Goal: Task Accomplishment & Management: Use online tool/utility

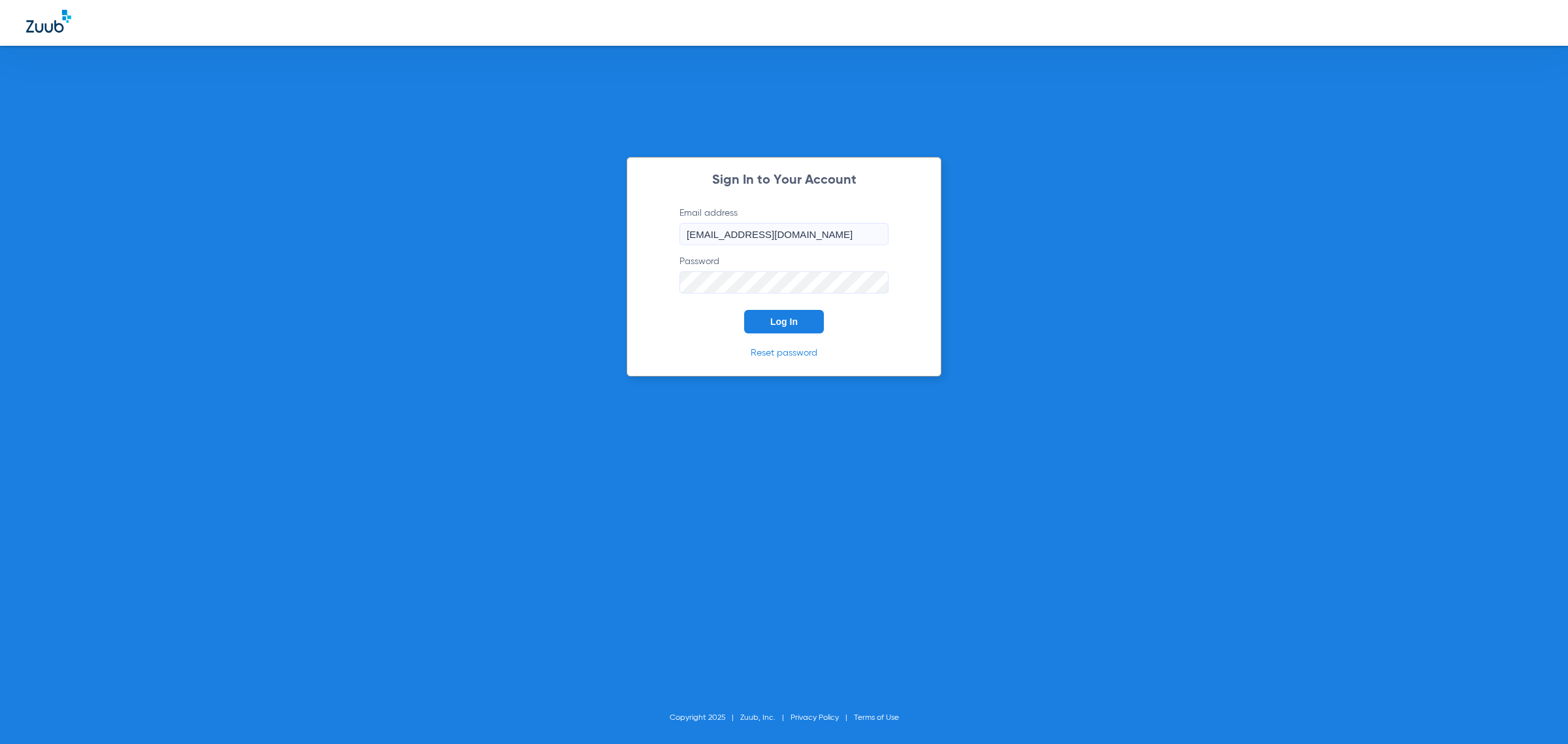
click at [773, 312] on button "Log In" at bounding box center [784, 322] width 80 height 24
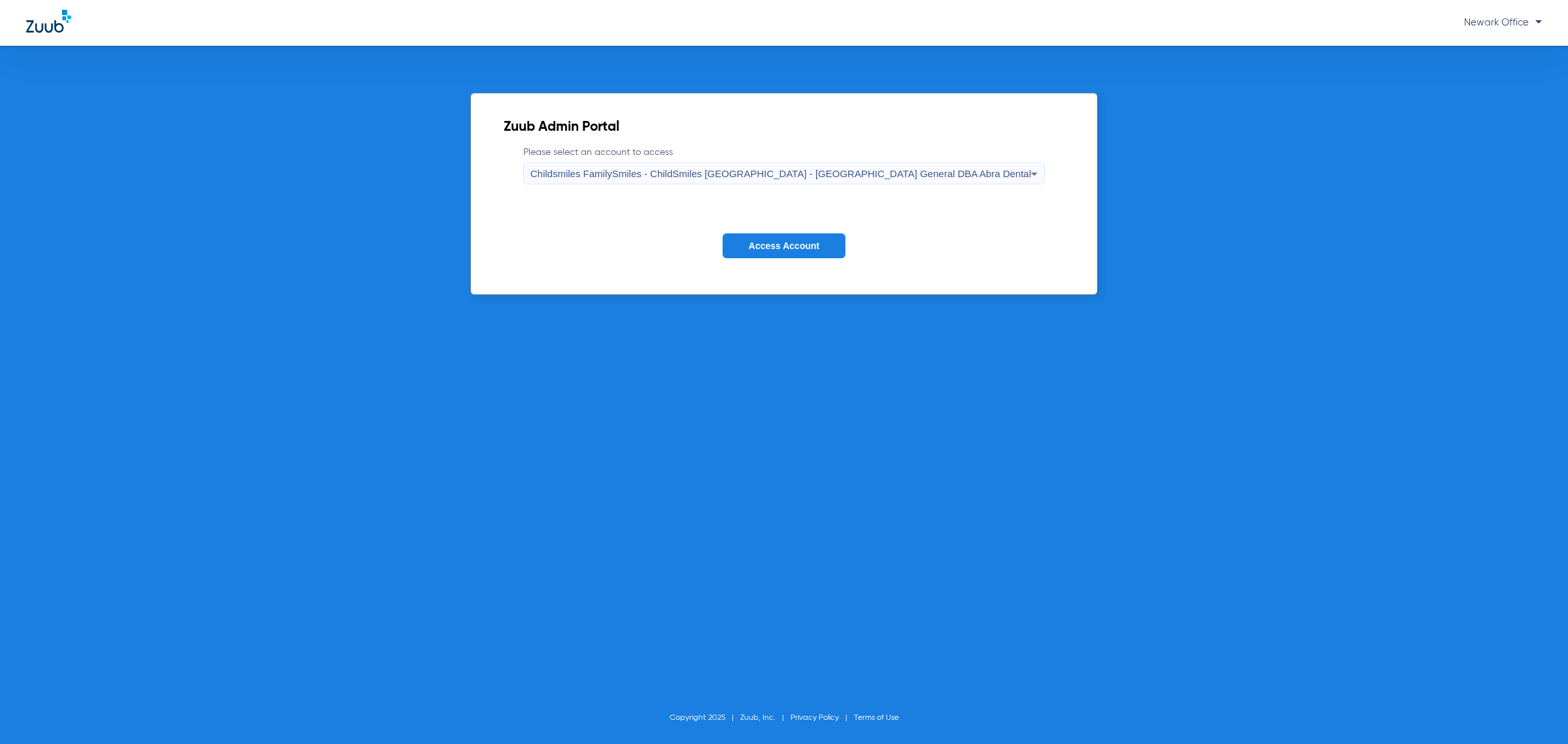
click at [795, 252] on button "Access Account" at bounding box center [784, 246] width 123 height 25
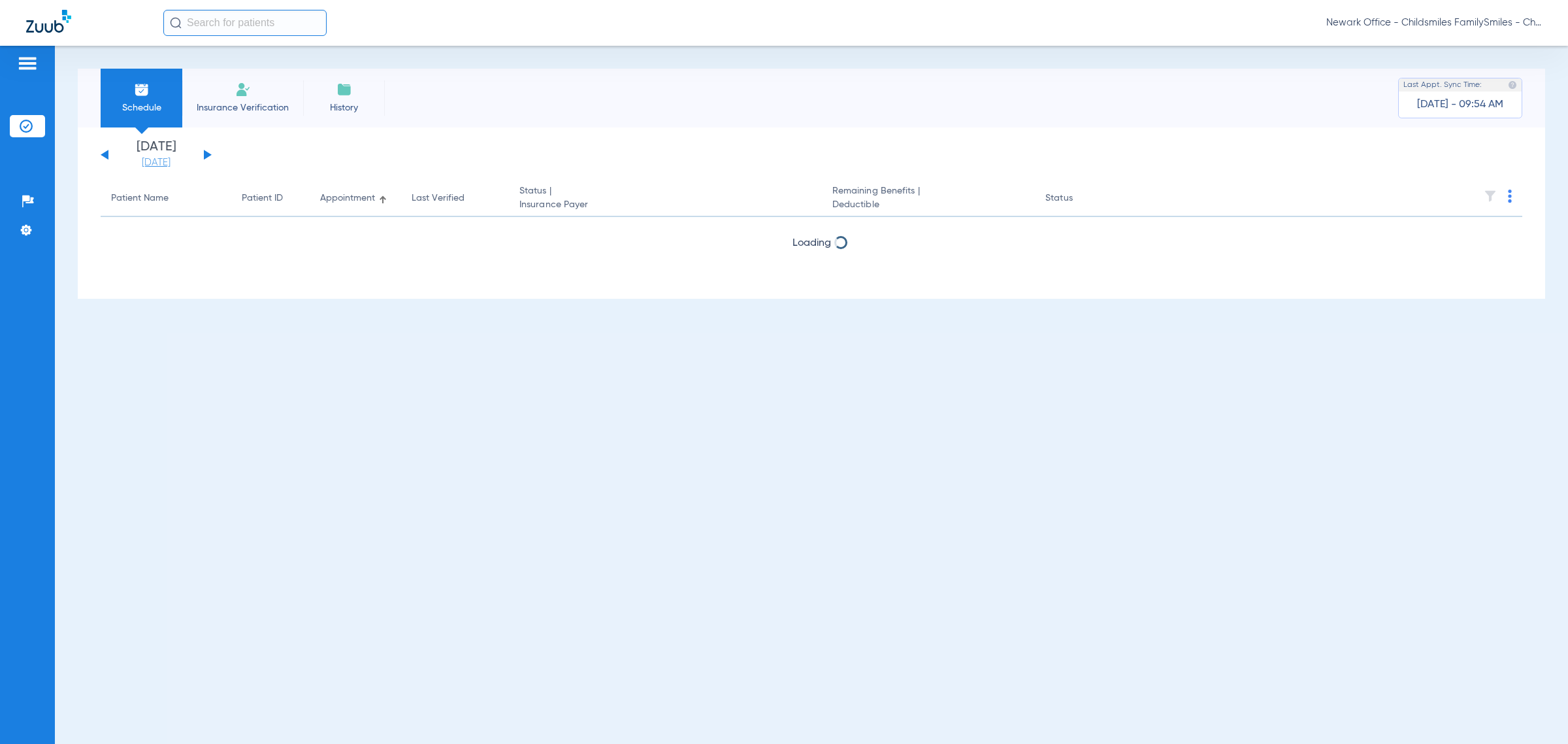
click at [164, 157] on link "[DATE]" at bounding box center [156, 163] width 79 height 13
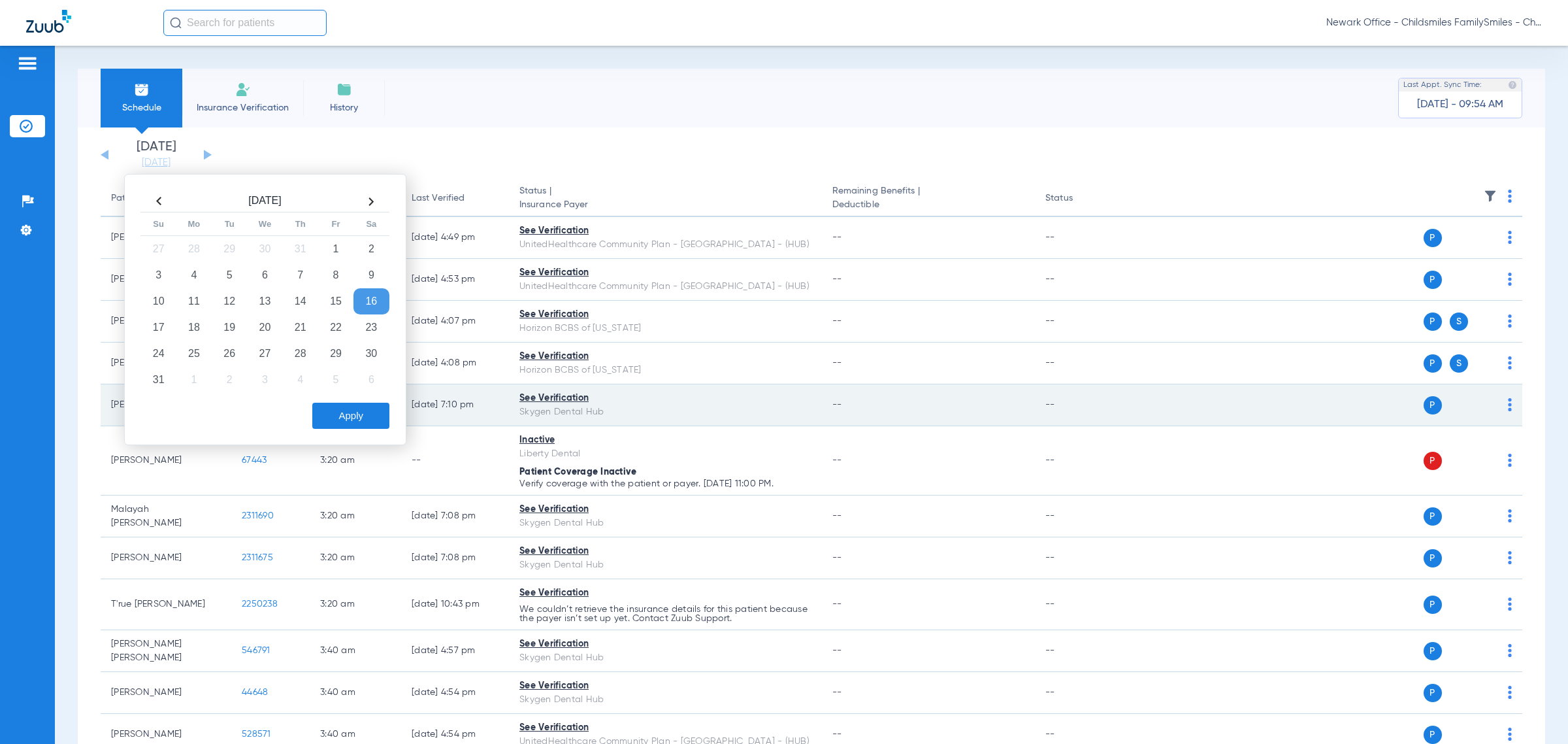
click at [230, 325] on td "19" at bounding box center [230, 327] width 36 height 26
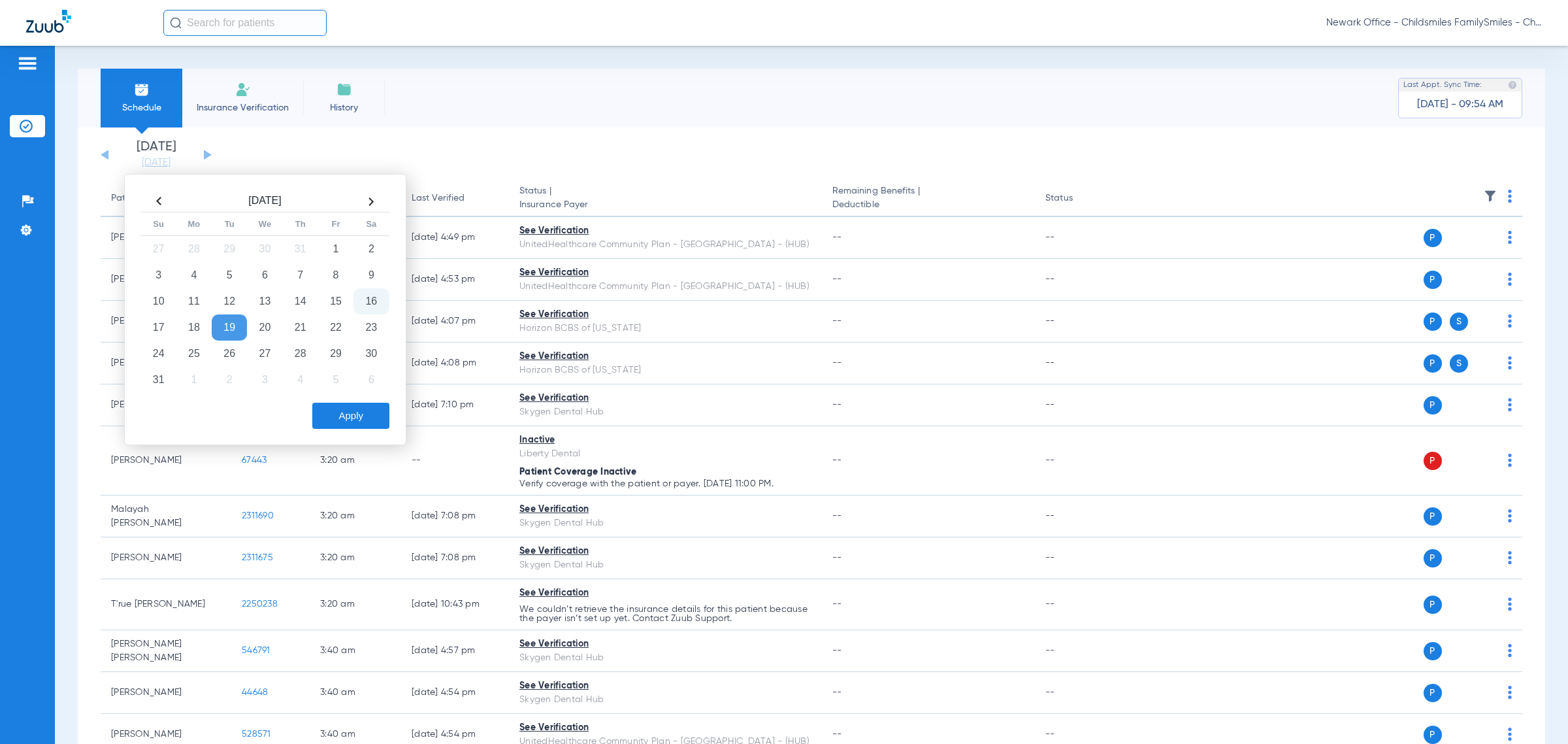
click at [361, 416] on button "Apply" at bounding box center [351, 415] width 77 height 26
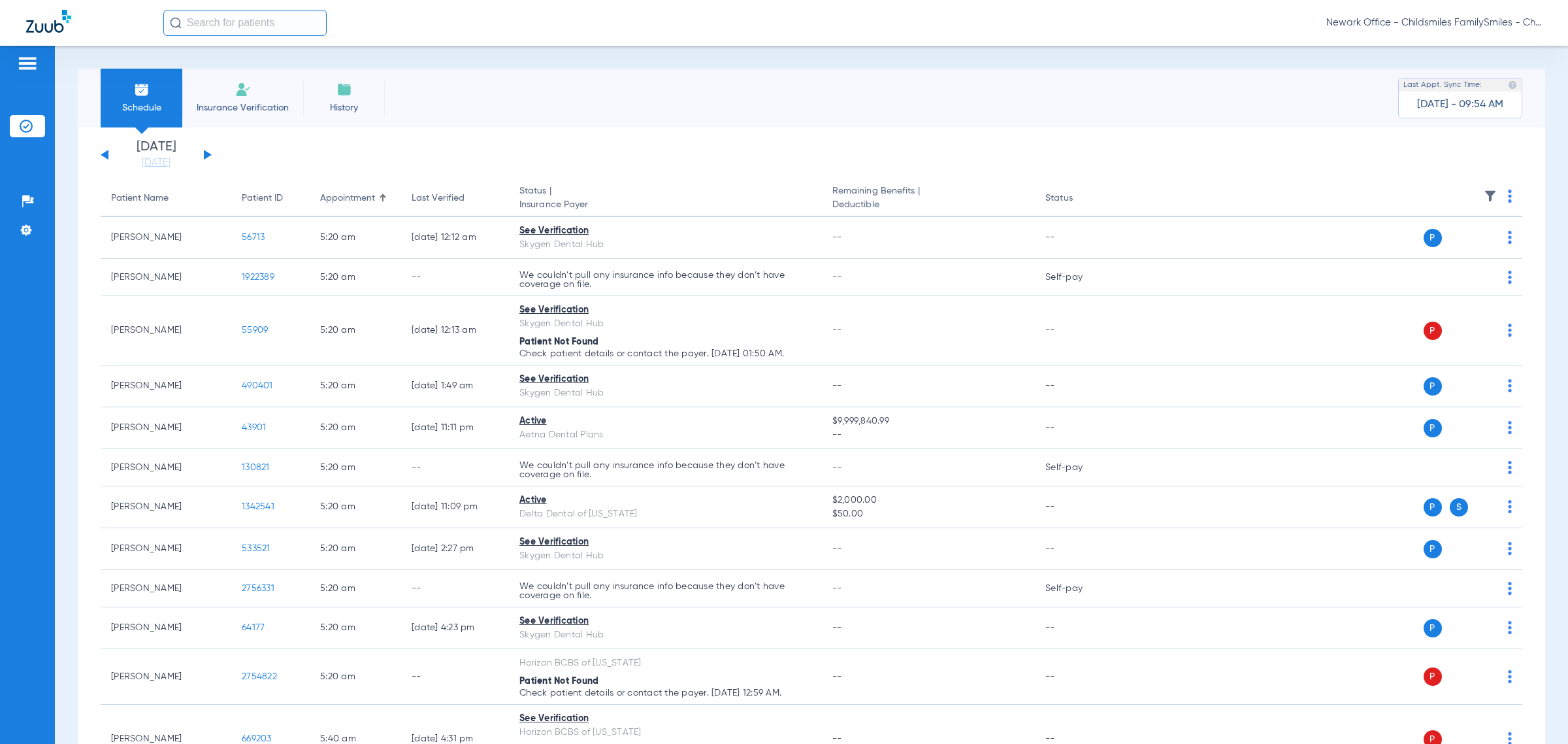
click at [1488, 204] on th at bounding box center [1323, 198] width 400 height 36
click at [1508, 196] on img at bounding box center [1509, 197] width 4 height 13
click at [1438, 246] on span "Verify All" at bounding box center [1448, 248] width 82 height 9
click at [1492, 200] on th at bounding box center [1323, 198] width 400 height 36
click at [1508, 194] on img at bounding box center [1509, 197] width 4 height 13
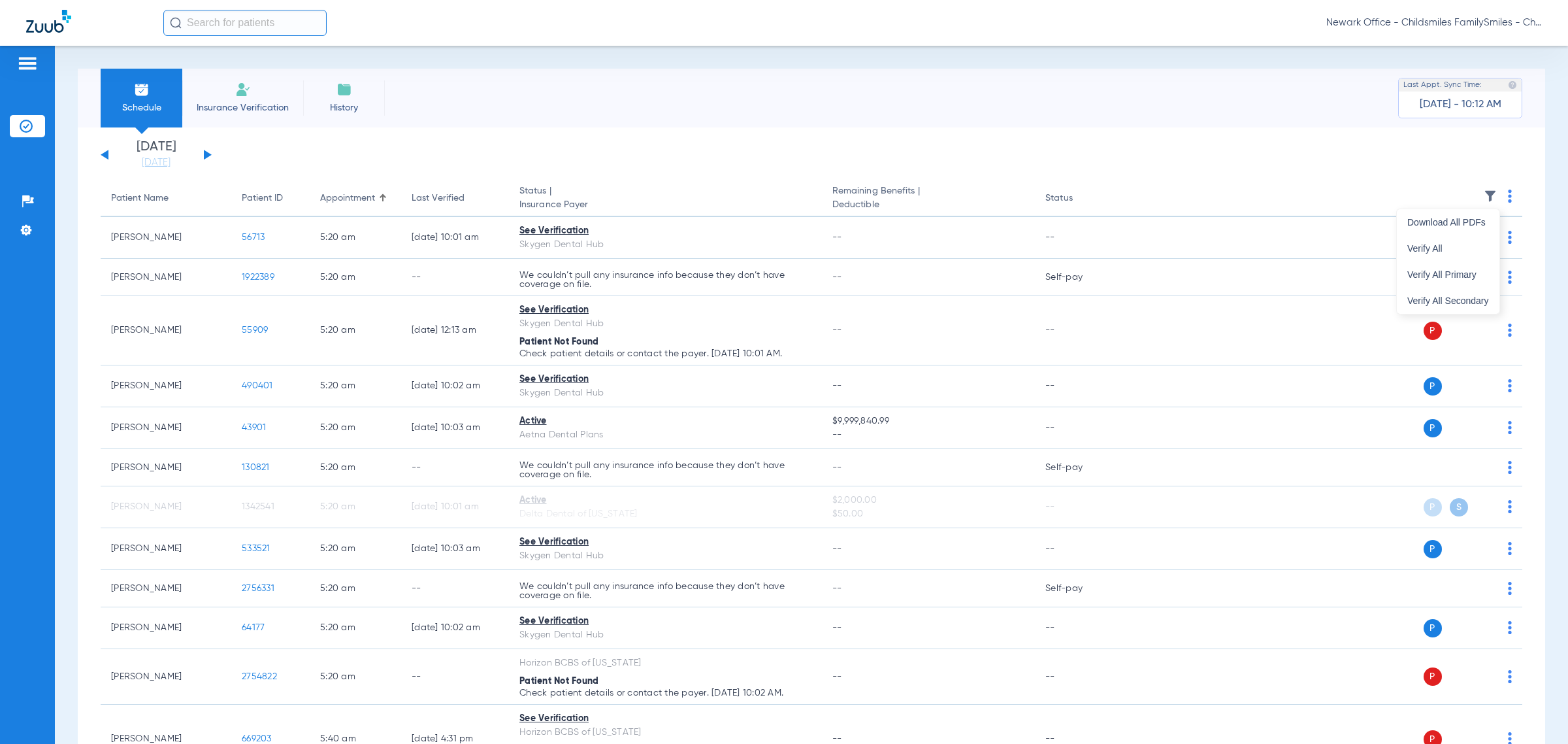
click at [1443, 246] on span "Verify All" at bounding box center [1448, 248] width 82 height 9
